Goal: Task Accomplishment & Management: Complete application form

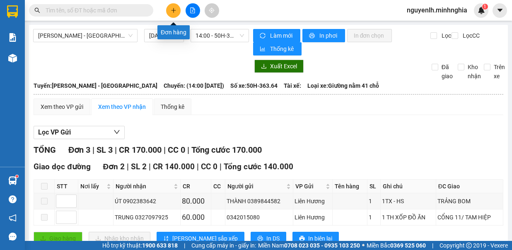
click at [169, 8] on button at bounding box center [173, 10] width 14 height 14
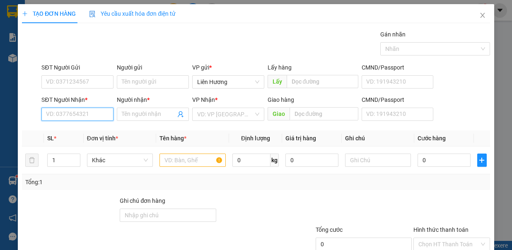
click at [90, 111] on input "SĐT Người Nhận *" at bounding box center [77, 114] width 72 height 13
click at [216, 115] on input "search" at bounding box center [225, 114] width 56 height 12
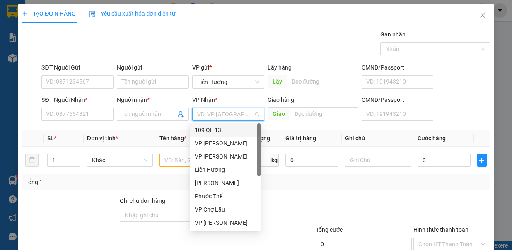
click at [225, 115] on input "search" at bounding box center [225, 114] width 56 height 12
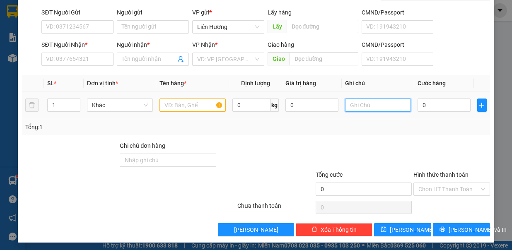
click at [356, 102] on input "text" at bounding box center [378, 105] width 66 height 13
type input "1 TG THANH LONG"
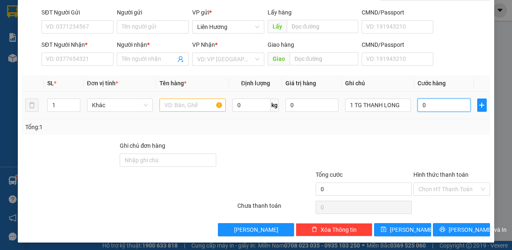
click at [439, 106] on input "0" at bounding box center [443, 105] width 53 height 13
type input "5"
type input "50"
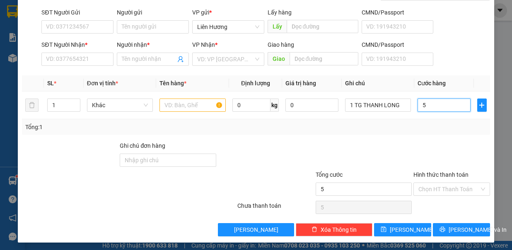
type input "50"
type input "500"
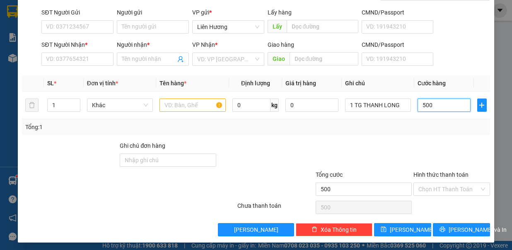
type input "5.000"
type input "50.000"
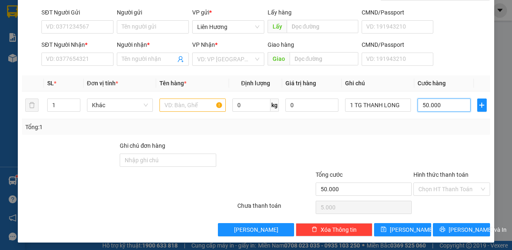
type input "50.000"
click at [171, 101] on input "text" at bounding box center [192, 105] width 66 height 13
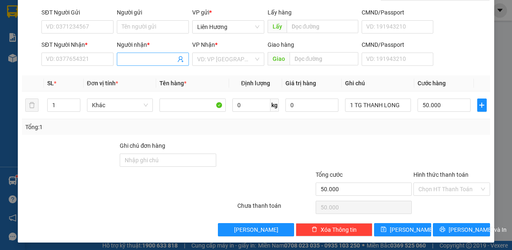
click at [137, 58] on input "Người nhận *" at bounding box center [149, 59] width 54 height 9
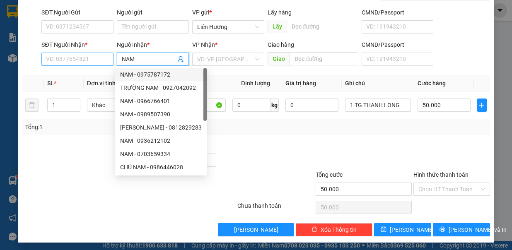
type input "NAM"
click at [97, 56] on input "SĐT Người Nhận *" at bounding box center [77, 59] width 72 height 13
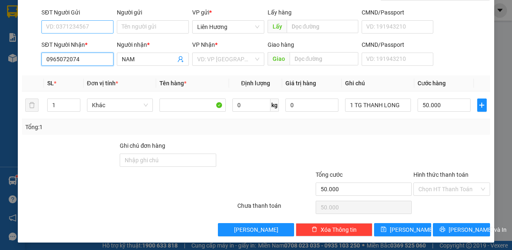
type input "0965072074"
click at [84, 26] on input "SĐT Người Gửi" at bounding box center [77, 26] width 72 height 13
type input "0369631635"
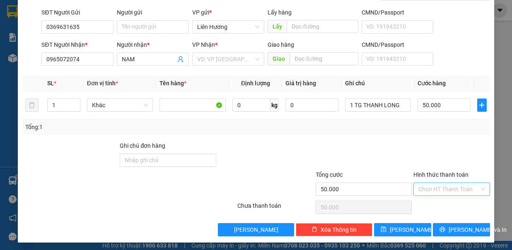
click at [446, 183] on input "Hình thức thanh toán" at bounding box center [448, 189] width 61 height 12
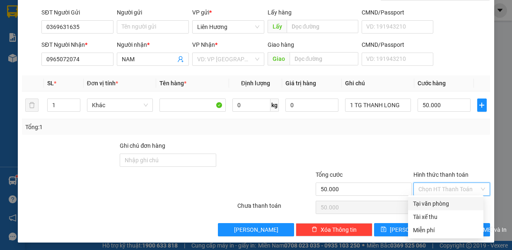
click at [432, 206] on div "Tại văn phòng" at bounding box center [445, 203] width 65 height 9
type input "0"
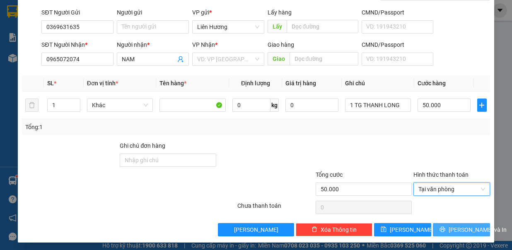
click at [440, 227] on icon "printer" at bounding box center [442, 229] width 5 height 5
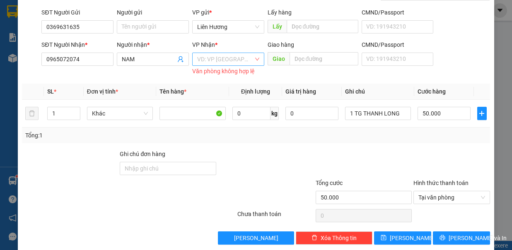
click at [235, 60] on input "search" at bounding box center [225, 59] width 56 height 12
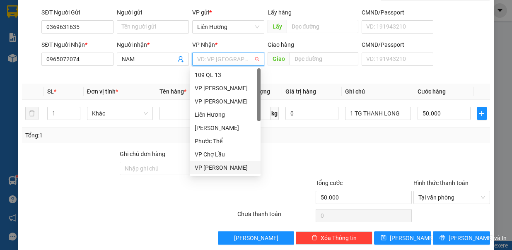
scroll to position [40, 0]
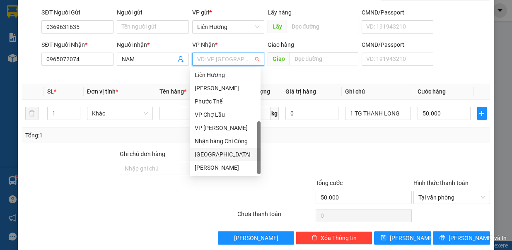
click at [220, 154] on div "[GEOGRAPHIC_DATA]" at bounding box center [225, 154] width 61 height 9
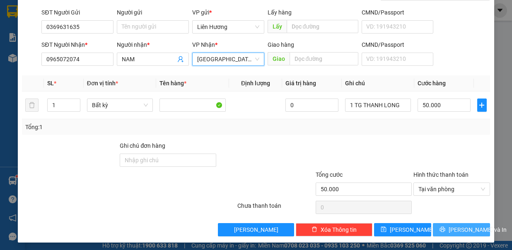
click at [467, 226] on span "[PERSON_NAME] và In" at bounding box center [477, 229] width 58 height 9
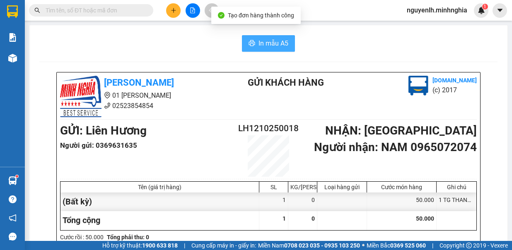
click at [271, 38] on span "In mẫu A5" at bounding box center [273, 43] width 30 height 10
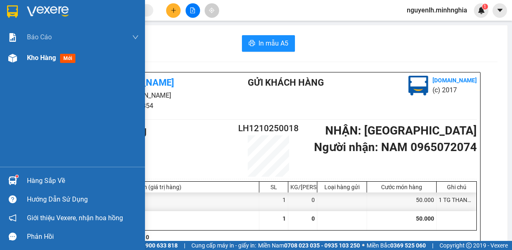
click at [49, 59] on span "Kho hàng" at bounding box center [41, 58] width 29 height 8
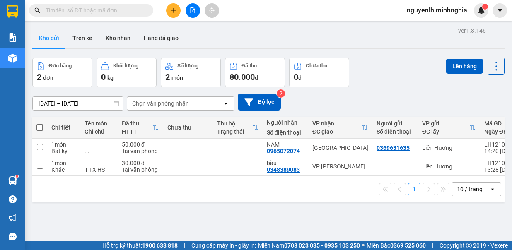
click at [38, 127] on span at bounding box center [39, 127] width 7 height 7
click at [40, 123] on input "checkbox" at bounding box center [40, 123] width 0 height 0
checkbox input "true"
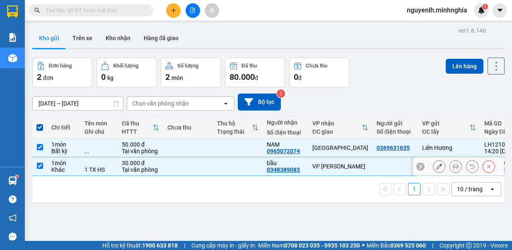
click at [39, 166] on input "checkbox" at bounding box center [40, 166] width 6 height 6
checkbox input "false"
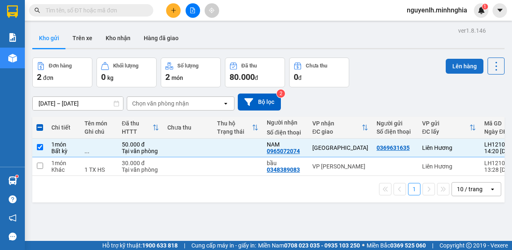
click at [462, 67] on button "Lên hàng" at bounding box center [464, 66] width 38 height 15
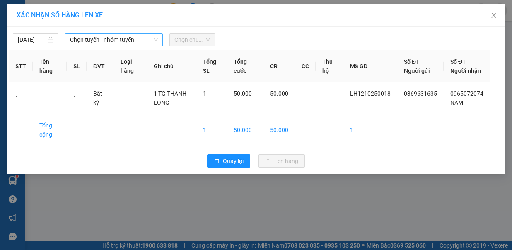
click at [144, 39] on span "Chọn tuyến - nhóm tuyến" at bounding box center [114, 40] width 88 height 12
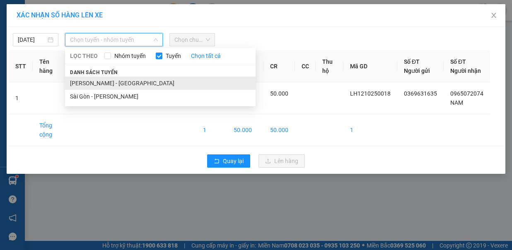
click at [135, 77] on li "[PERSON_NAME] - [GEOGRAPHIC_DATA]" at bounding box center [160, 83] width 190 height 13
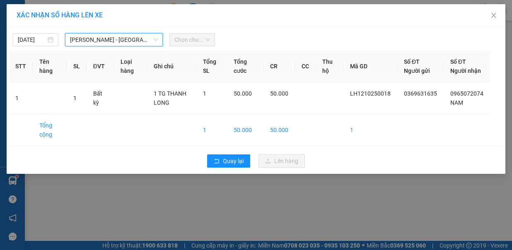
click at [200, 40] on span "Chọn chuyến" at bounding box center [192, 40] width 36 height 12
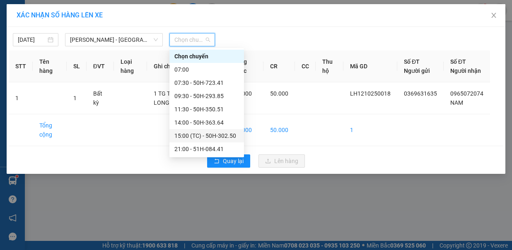
click at [214, 135] on div "15:00 (TC) - 50H-302.50" at bounding box center [206, 135] width 65 height 9
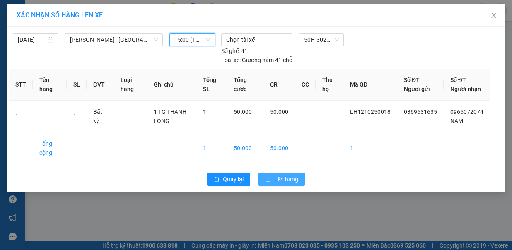
click at [279, 175] on span "Lên hàng" at bounding box center [286, 179] width 24 height 9
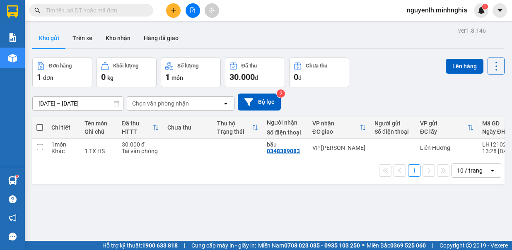
click at [40, 128] on span at bounding box center [39, 127] width 7 height 7
click at [40, 123] on input "checkbox" at bounding box center [40, 123] width 0 height 0
checkbox input "true"
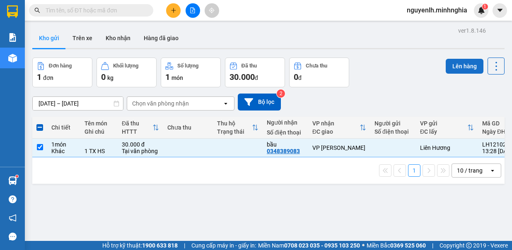
click at [462, 65] on button "Lên hàng" at bounding box center [464, 66] width 38 height 15
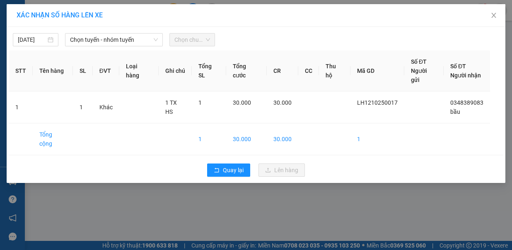
click at [175, 40] on span "Chọn chuyến" at bounding box center [192, 40] width 36 height 12
click at [137, 37] on span "Chọn tuyến - nhóm tuyến" at bounding box center [114, 40] width 88 height 12
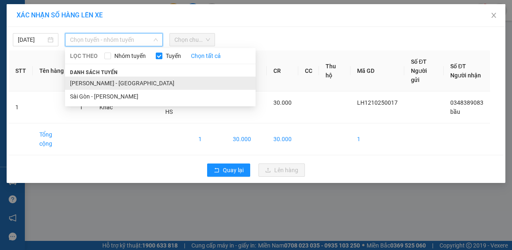
click at [127, 77] on li "[PERSON_NAME] - [GEOGRAPHIC_DATA]" at bounding box center [160, 83] width 190 height 13
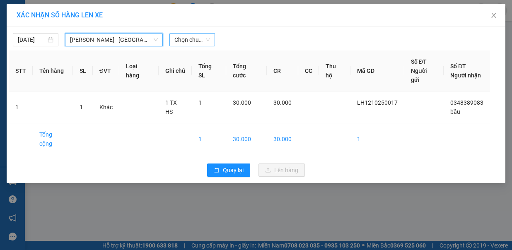
click at [200, 38] on span "Chọn chuyến" at bounding box center [192, 40] width 36 height 12
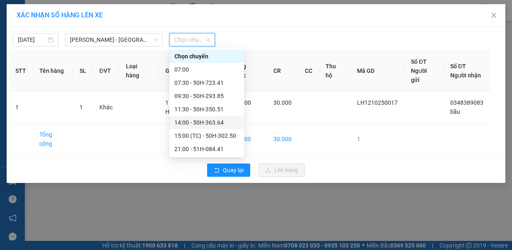
click at [214, 123] on div "14:00 - 50H-363.64" at bounding box center [206, 122] width 65 height 9
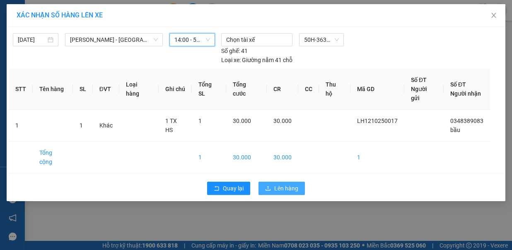
click at [276, 184] on span "Lên hàng" at bounding box center [286, 188] width 24 height 9
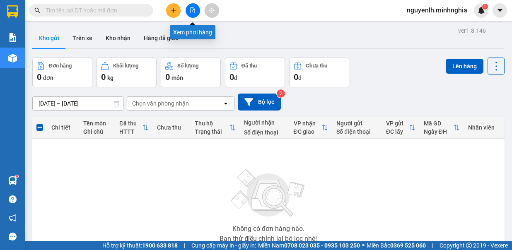
click at [192, 12] on icon "file-add" at bounding box center [193, 10] width 6 height 6
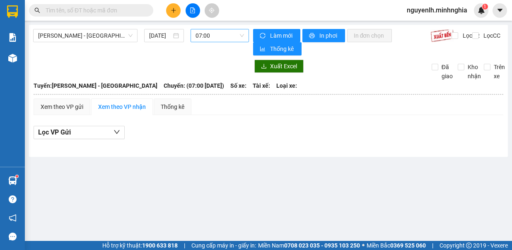
click at [218, 35] on span "07:00" at bounding box center [219, 35] width 48 height 12
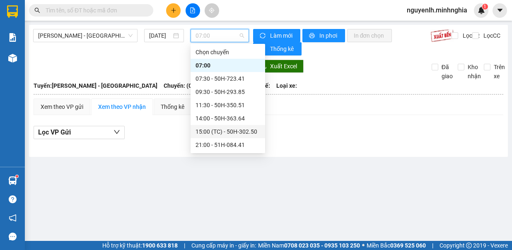
click at [236, 133] on div "15:00 (TC) - 50H-302.50" at bounding box center [227, 131] width 65 height 9
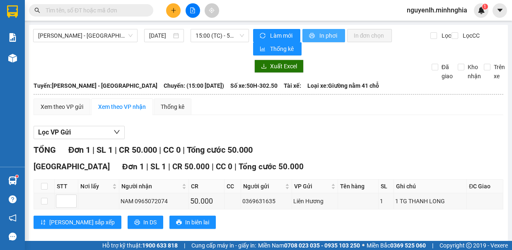
click at [321, 32] on span "In phơi" at bounding box center [328, 35] width 19 height 9
click at [173, 11] on icon "plus" at bounding box center [174, 10] width 6 height 6
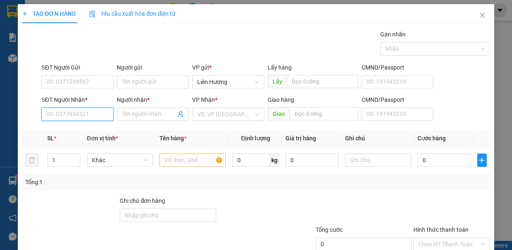
click at [72, 114] on input "SĐT Người Nhận *" at bounding box center [77, 114] width 72 height 13
type input "0913729037"
click at [154, 113] on input "Người nhận *" at bounding box center [149, 114] width 54 height 9
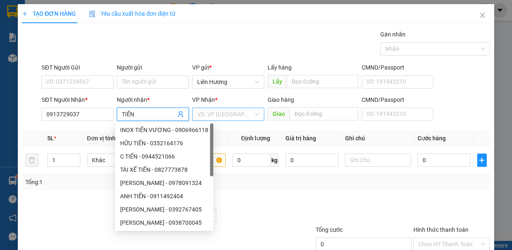
type input "TIẾN"
click at [209, 114] on input "search" at bounding box center [225, 114] width 56 height 12
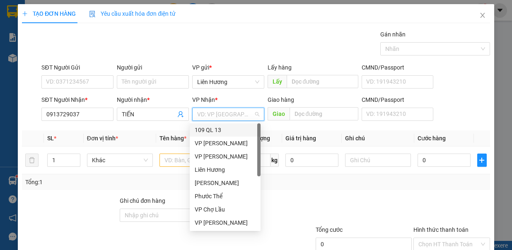
scroll to position [40, 0]
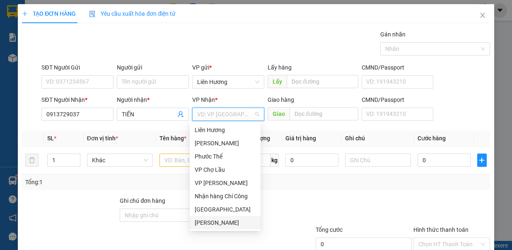
click at [200, 222] on div "[PERSON_NAME]" at bounding box center [225, 222] width 61 height 9
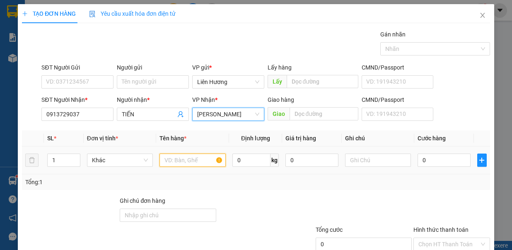
click at [184, 160] on input "text" at bounding box center [192, 160] width 66 height 13
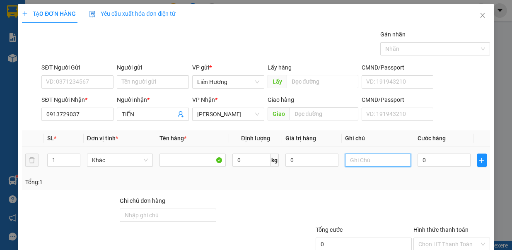
click at [346, 159] on input "text" at bounding box center [378, 160] width 66 height 13
type input "1 SÚNG BẮN BÊ TÔNG"
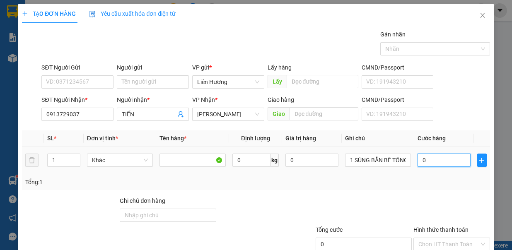
click at [417, 158] on input "0" at bounding box center [443, 160] width 53 height 13
type input "7"
type input "70"
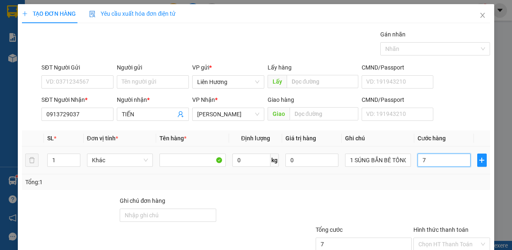
type input "70"
type input "70.000"
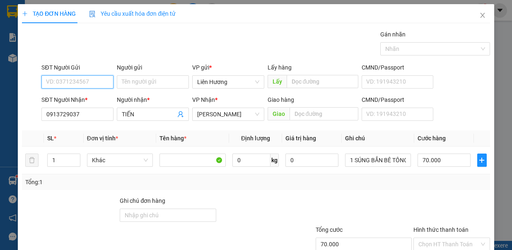
click at [79, 81] on input "SĐT Người Gửi" at bounding box center [77, 81] width 72 height 13
type input "0912817627"
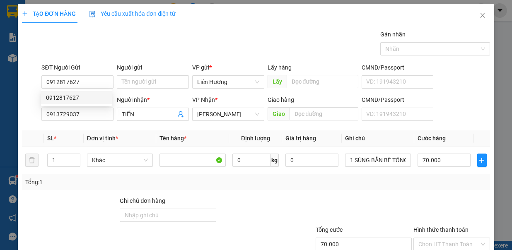
click at [317, 133] on th "Giá trị hàng" at bounding box center [312, 138] width 60 height 16
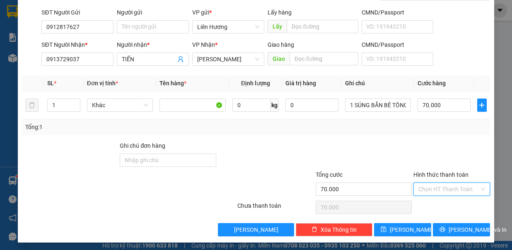
click at [432, 183] on input "Hình thức thanh toán" at bounding box center [448, 189] width 61 height 12
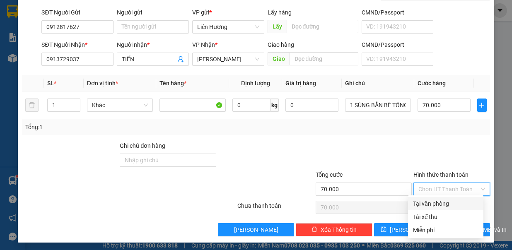
click at [434, 204] on div "Tại văn phòng" at bounding box center [445, 203] width 65 height 9
type input "0"
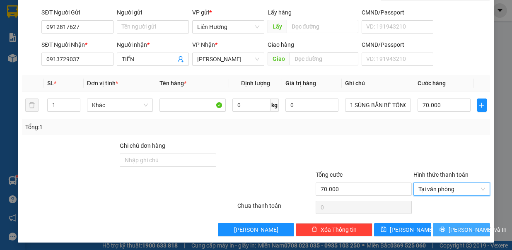
click at [457, 228] on span "[PERSON_NAME] và In" at bounding box center [477, 229] width 58 height 9
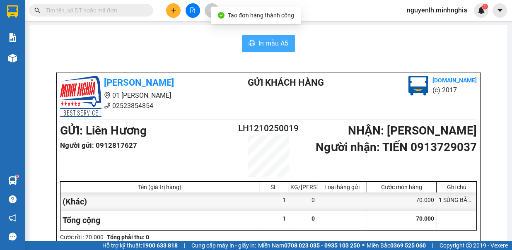
click at [270, 50] on button "In mẫu A5" at bounding box center [268, 43] width 53 height 17
